Goal: Navigation & Orientation: Find specific page/section

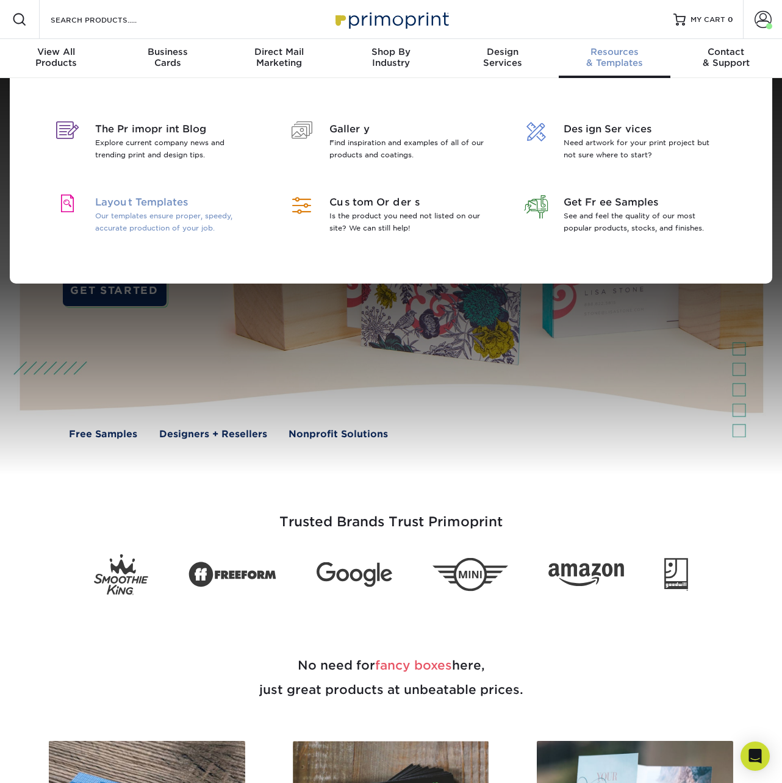
click at [203, 204] on span "Layout Templates" at bounding box center [174, 202] width 158 height 15
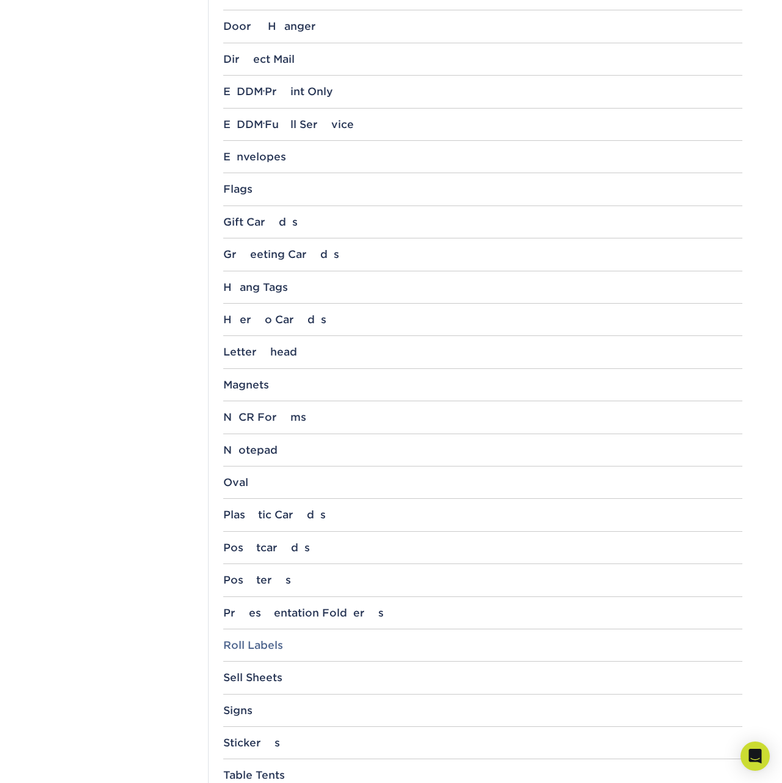
scroll to position [967, 0]
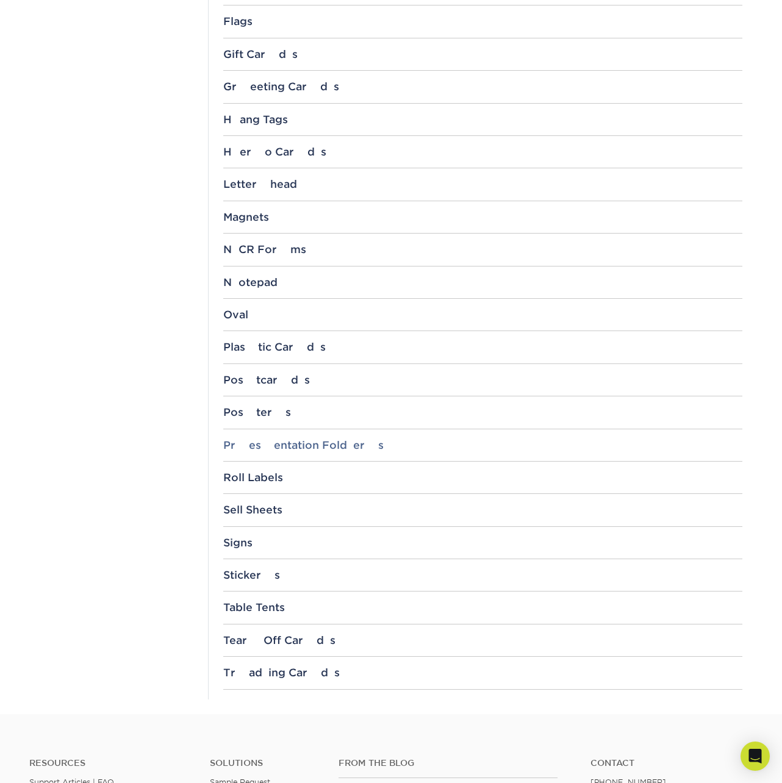
click at [311, 446] on div "Presentation Folders" at bounding box center [482, 445] width 519 height 12
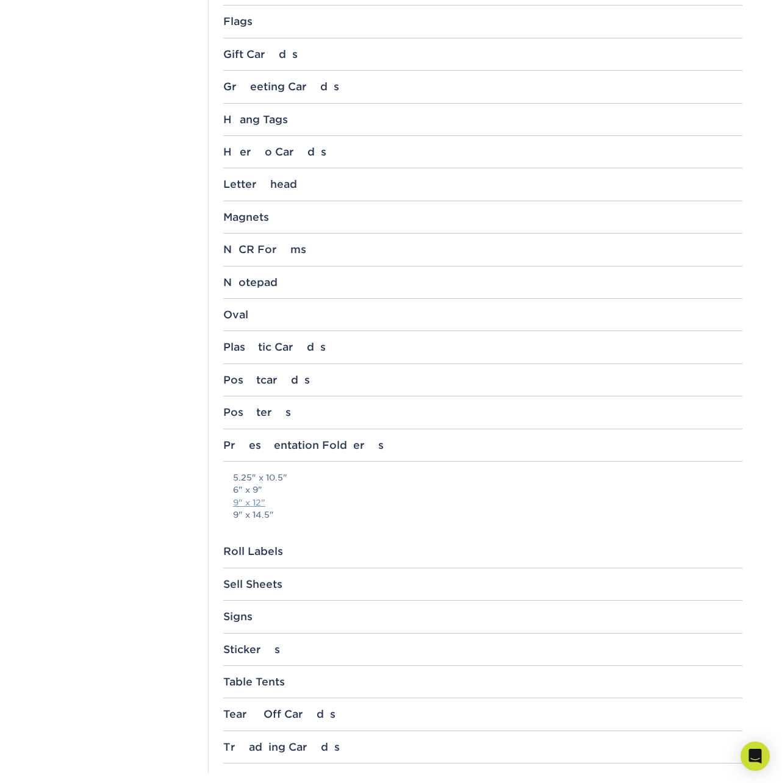
click at [256, 498] on link "9" x 12"" at bounding box center [249, 503] width 32 height 10
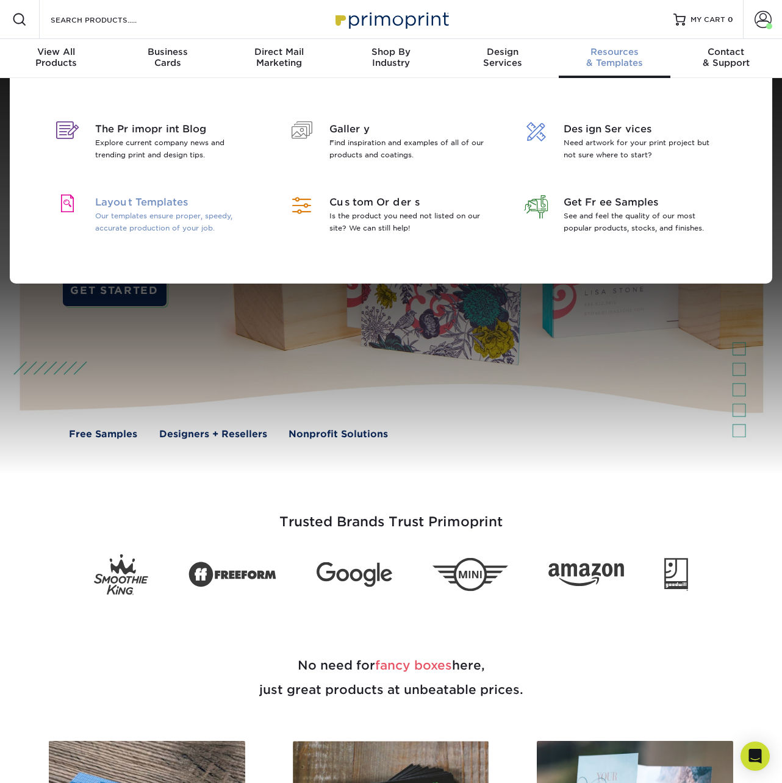
click at [151, 232] on p "Our templates ensure proper, speedy, accurate production of your job." at bounding box center [174, 222] width 158 height 24
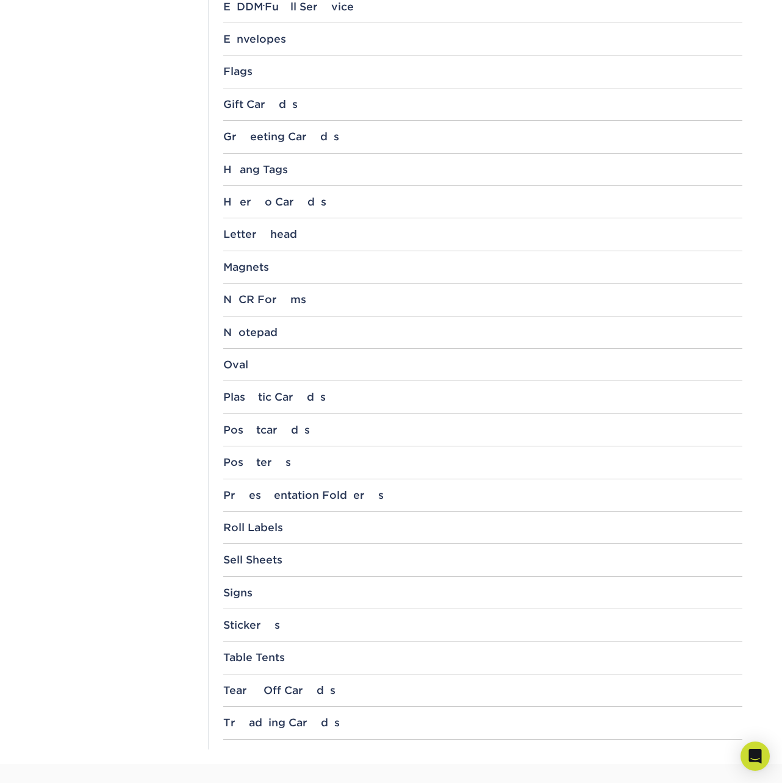
scroll to position [919, 0]
click at [268, 528] on div "Roll Labels" at bounding box center [482, 526] width 519 height 12
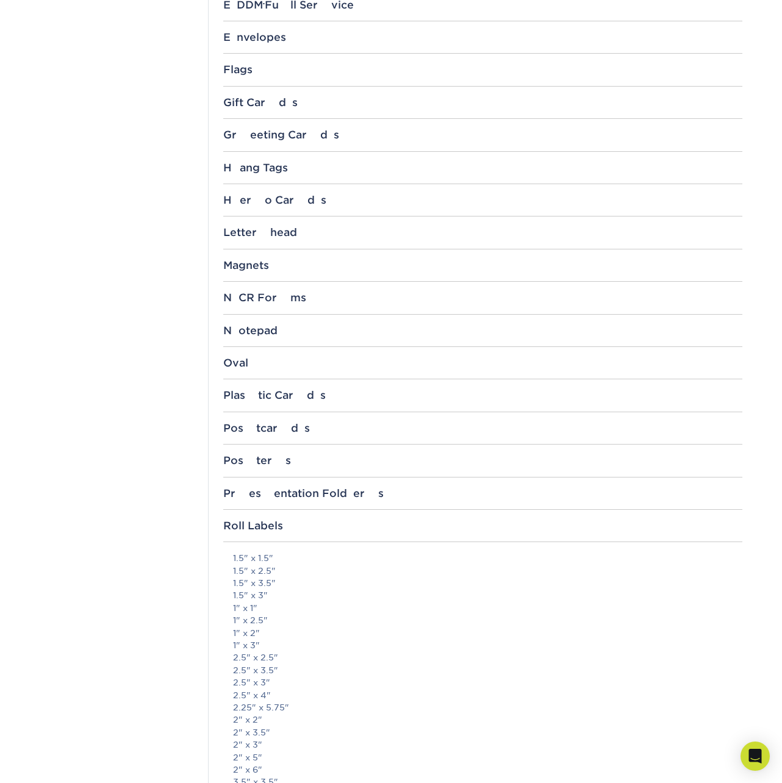
click at [244, 625] on p "1.5" x 1.5" 1.5" x 2.5" 1.5" x 3.5" 1.5" x 3" 1" x 1" 1" x 2.5" 1" x 2" 1" x 3"…" at bounding box center [487, 782] width 509 height 460
click at [247, 619] on link "1" x 2.5"" at bounding box center [250, 621] width 35 height 10
